Goal: Find contact information: Find contact information

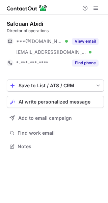
scroll to position [142, 108]
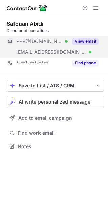
click at [87, 42] on button "View email" at bounding box center [85, 41] width 27 height 7
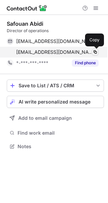
click at [96, 52] on span at bounding box center [95, 51] width 5 height 5
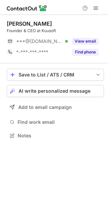
scroll to position [131, 108]
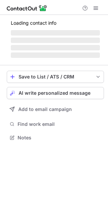
scroll to position [148, 108]
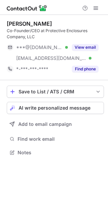
click at [91, 45] on button "View email" at bounding box center [85, 47] width 27 height 7
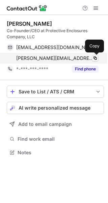
click at [95, 59] on span at bounding box center [95, 57] width 5 height 5
click at [98, 56] on button at bounding box center [95, 58] width 7 height 7
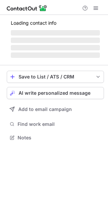
scroll to position [131, 108]
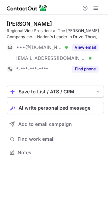
scroll to position [148, 108]
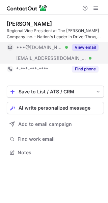
click at [82, 49] on button "View email" at bounding box center [85, 47] width 27 height 7
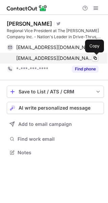
click at [95, 60] on span at bounding box center [95, 57] width 5 height 5
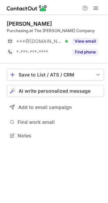
scroll to position [131, 108]
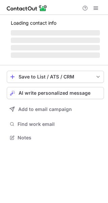
scroll to position [131, 108]
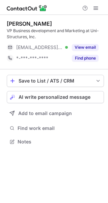
scroll to position [137, 108]
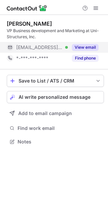
click at [87, 46] on button "View email" at bounding box center [85, 47] width 27 height 7
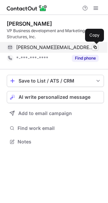
click at [94, 48] on span at bounding box center [95, 47] width 5 height 5
